Goal: Transaction & Acquisition: Purchase product/service

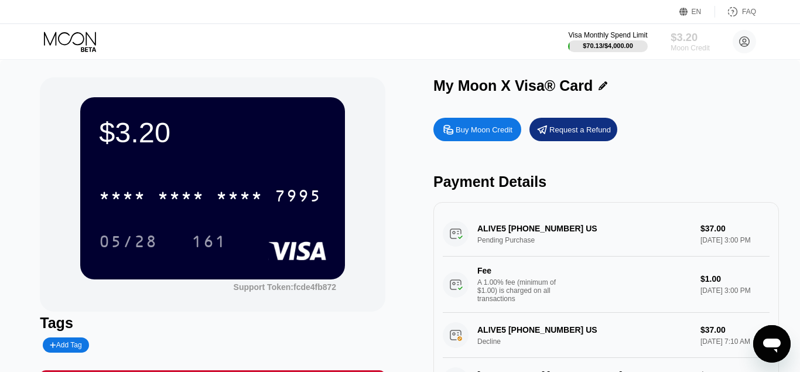
click at [677, 40] on div "$3.20" at bounding box center [689, 37] width 39 height 12
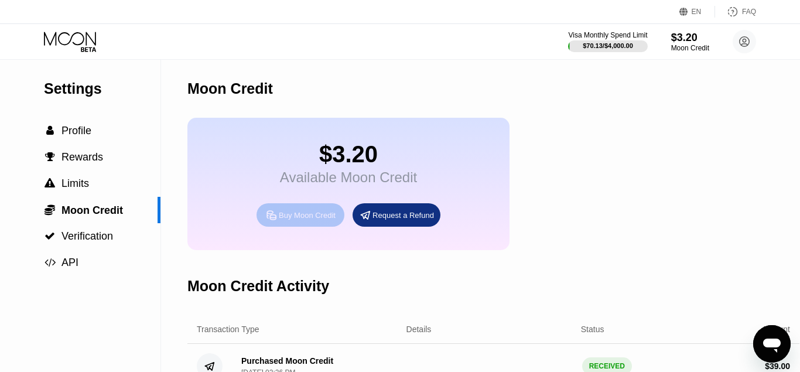
click at [307, 220] on div "Buy Moon Credit" at bounding box center [307, 215] width 57 height 10
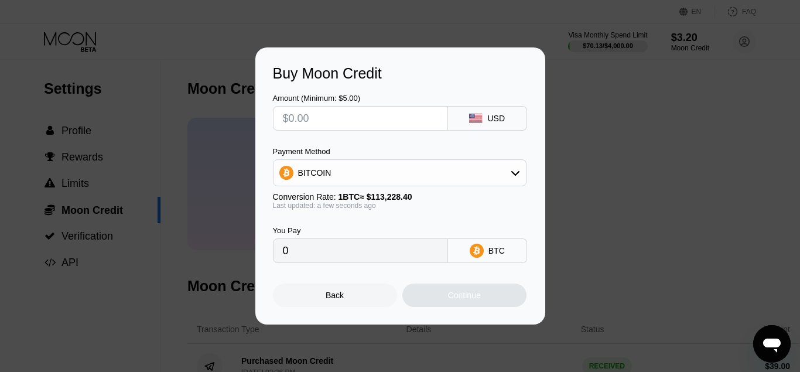
click at [338, 119] on input "text" at bounding box center [360, 118] width 155 height 23
type input "$5"
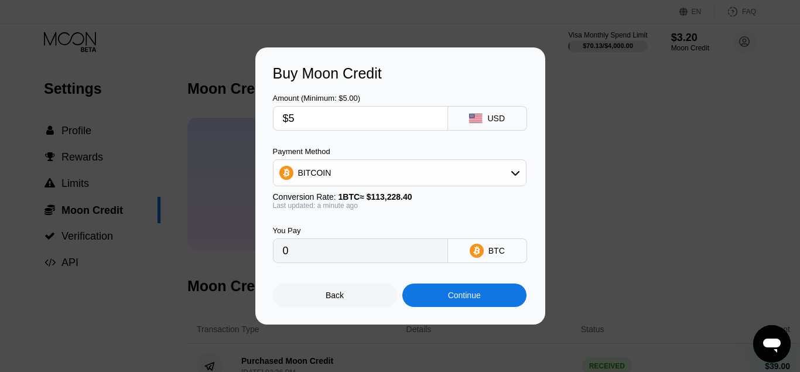
type input "0.00004416"
type input "$5"
click at [335, 180] on div "BITCOIN" at bounding box center [399, 172] width 252 height 23
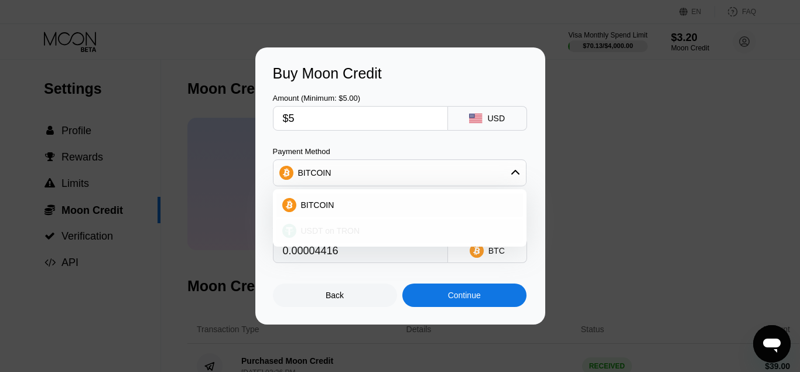
click at [337, 228] on span "USDT on TRON" at bounding box center [330, 230] width 59 height 9
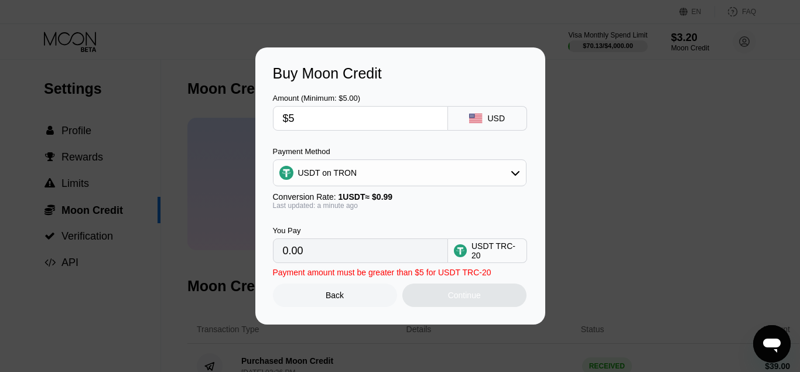
type input "5.05"
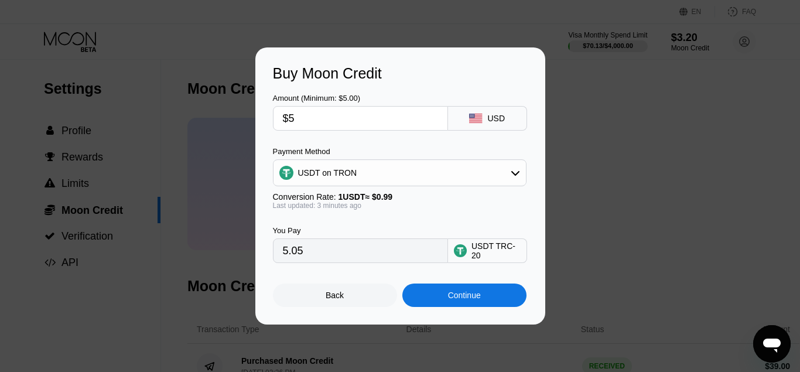
click at [296, 116] on input "$5" at bounding box center [360, 118] width 155 height 23
type input "0.00"
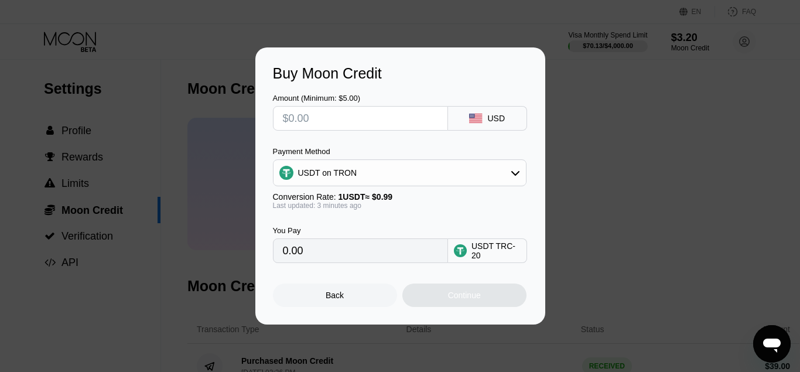
type input "$1"
type input "1.01"
type input "$10"
type input "10.10"
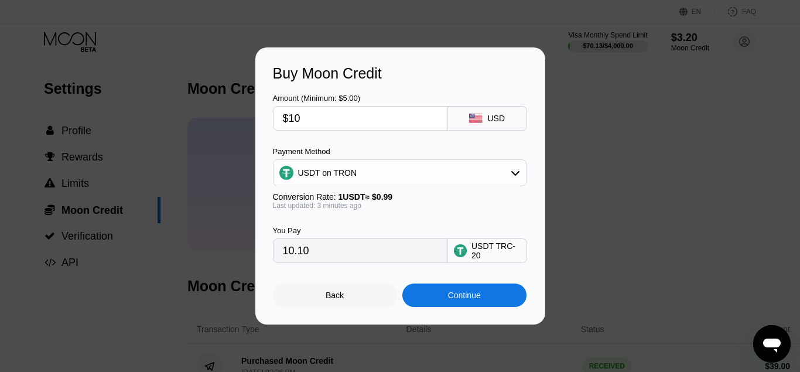
type input "$10"
click at [449, 296] on div "Continue" at bounding box center [464, 294] width 33 height 9
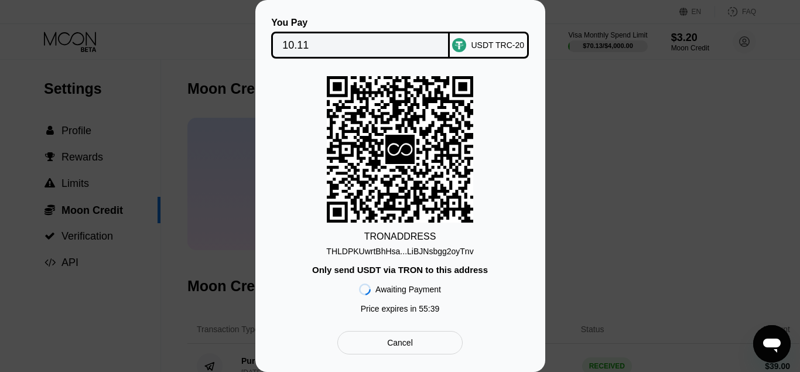
click at [449, 295] on div "TRON ADDRESS THLDPKUwrtBhHsa...LiBJNsbgg2oyTnv Only send USDT via TRON to this …" at bounding box center [400, 197] width 255 height 243
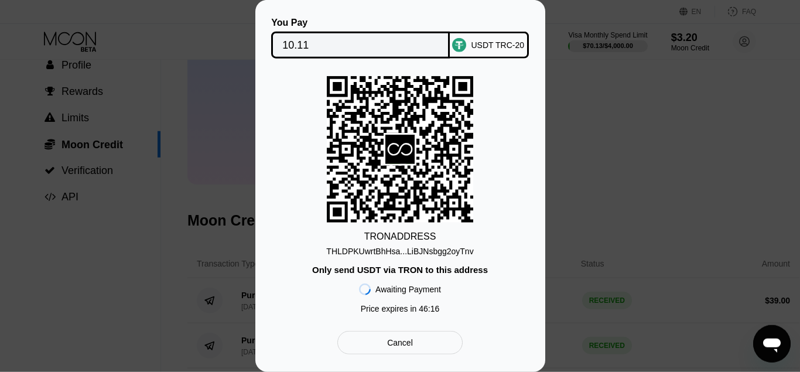
scroll to position [298, 0]
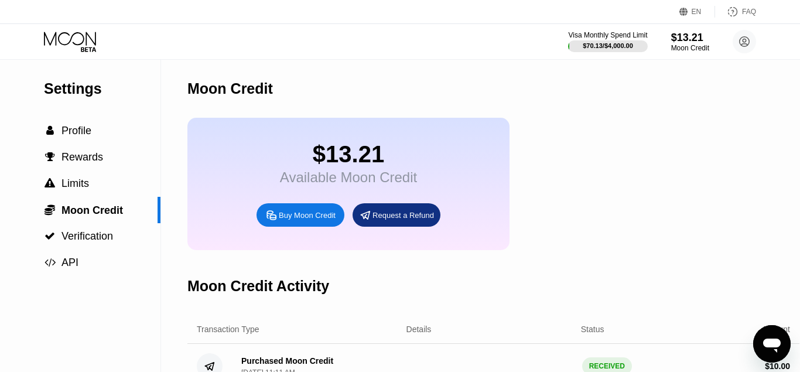
click at [78, 44] on icon at bounding box center [70, 38] width 52 height 13
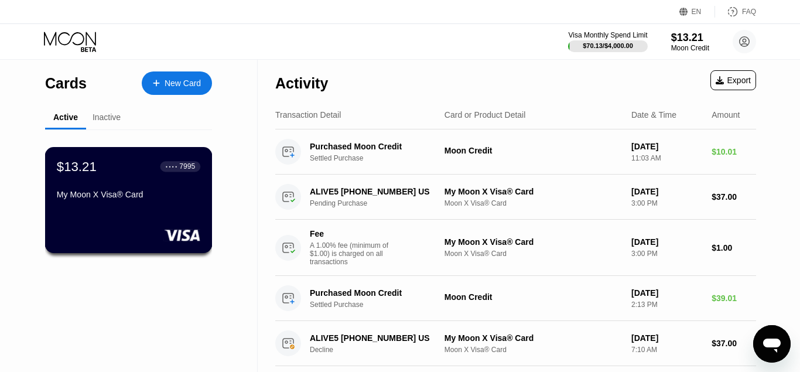
click at [97, 174] on div "$13.21 ● ● ● ● 7995" at bounding box center [128, 166] width 143 height 15
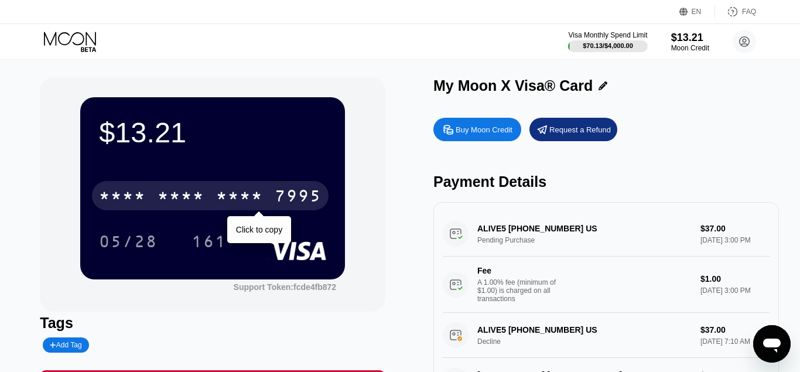
click at [208, 203] on div "* * * * * * * * * * * * 7995" at bounding box center [210, 195] width 236 height 29
